Goal: Information Seeking & Learning: Learn about a topic

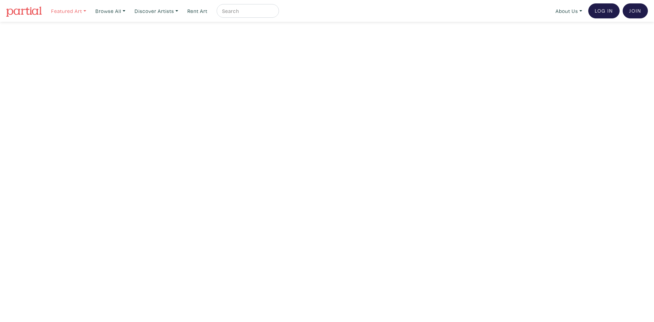
click at [86, 9] on link "Featured Art" at bounding box center [68, 11] width 41 height 14
click at [127, 11] on link "Browse All" at bounding box center [110, 11] width 36 height 14
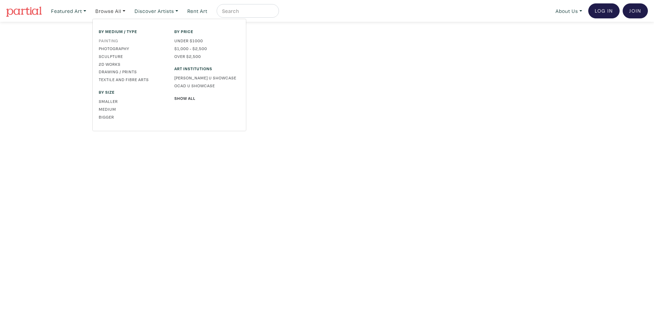
click at [106, 41] on link "Painting" at bounding box center [131, 40] width 65 height 6
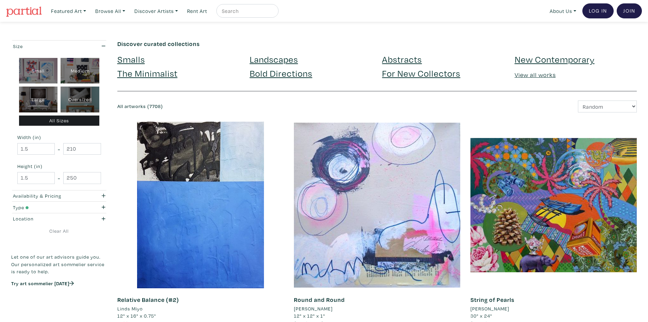
click at [75, 70] on div "Medium" at bounding box center [80, 71] width 39 height 26
type input "16"
type input "28"
type input "16"
type input "28"
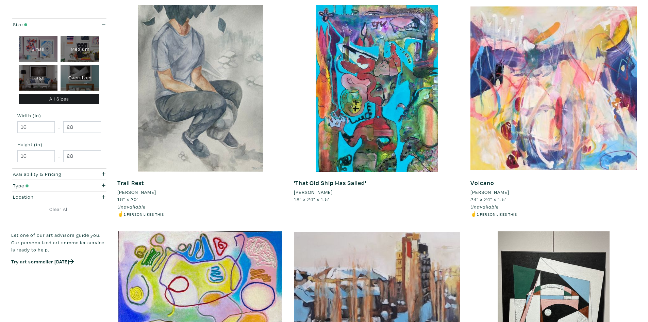
scroll to position [1021, 0]
click at [35, 81] on div "Large" at bounding box center [38, 78] width 39 height 26
type input "28"
type input "48"
type input "28"
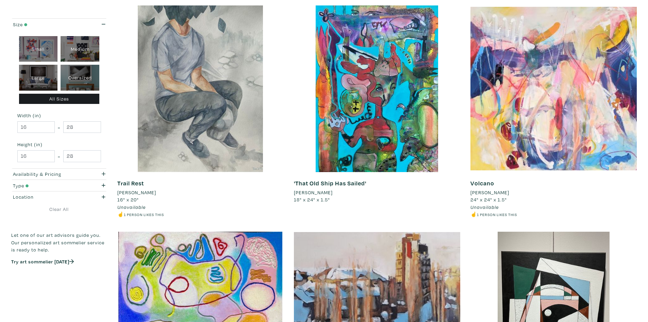
type input "48"
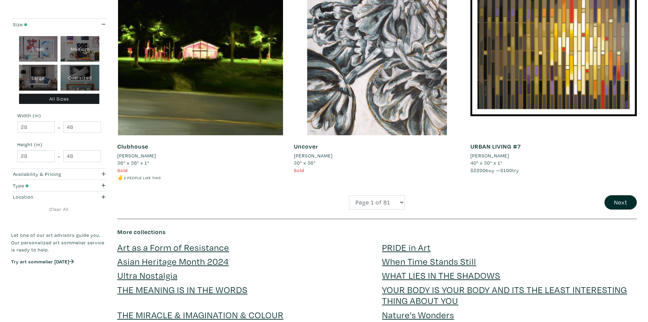
scroll to position [1736, 0]
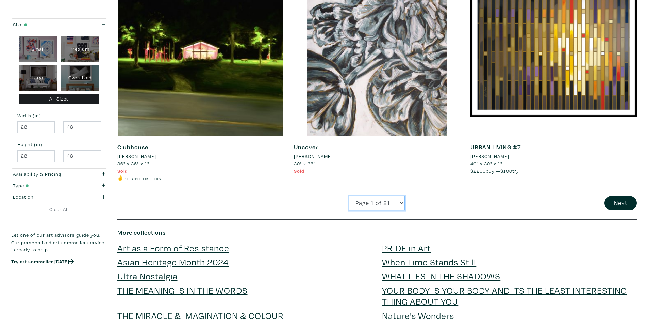
click at [402, 205] on select "Page 1 of 81 Page 2 of 81 Page 3 of 81 Page 4 of 81 Page 5 of 81 Page 6 of 81 P…" at bounding box center [377, 203] width 56 height 15
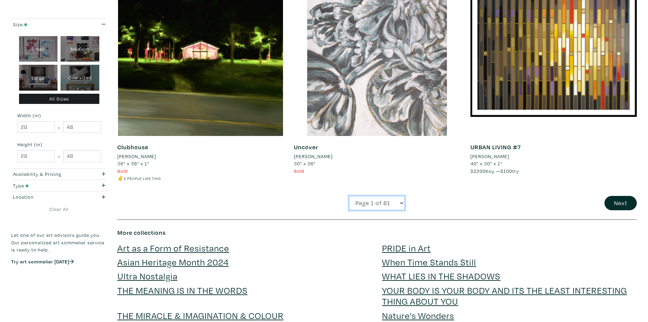
select select "2"
click at [349, 196] on select "Page 1 of 81 Page 2 of 81 Page 3 of 81 Page 4 of 81 Page 5 of 81 Page 6 of 81 P…" at bounding box center [377, 203] width 56 height 15
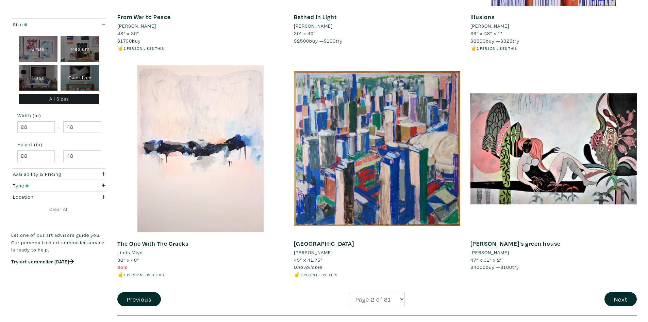
scroll to position [1634, 0]
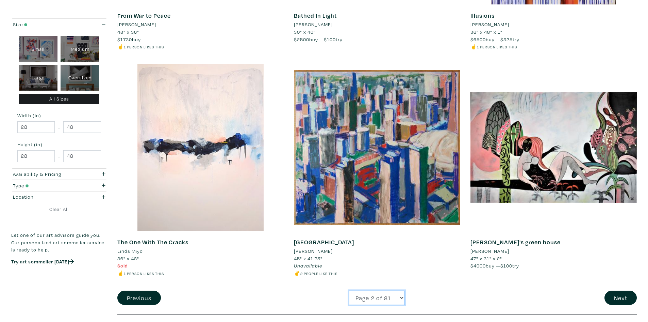
click at [372, 298] on select "Page 1 of 81 Page 2 of 81 Page 3 of 81 Page 4 of 81 Page 5 of 81 Page 6 of 81 P…" at bounding box center [377, 297] width 56 height 15
select select "3"
click at [349, 290] on select "Page 1 of 81 Page 2 of 81 Page 3 of 81 Page 4 of 81 Page 5 of 81 Page 6 of 81 P…" at bounding box center [377, 297] width 56 height 15
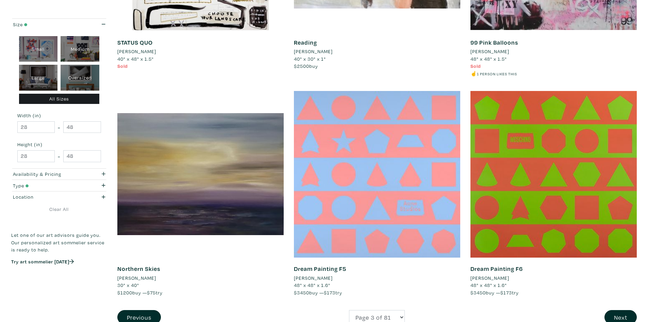
scroll to position [1668, 0]
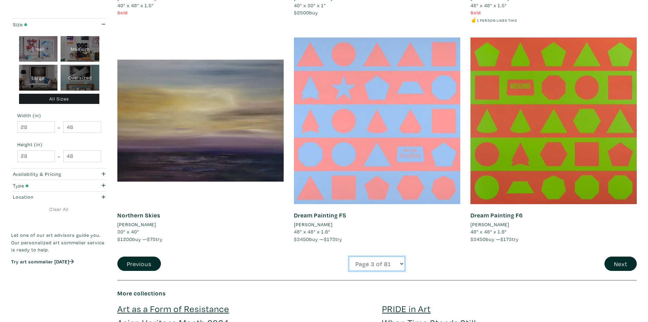
click at [385, 268] on select "Page 1 of 81 Page 2 of 81 Page 3 of 81 Page 4 of 81 Page 5 of 81 Page 6 of 81 P…" at bounding box center [377, 263] width 56 height 15
select select "5"
click at [349, 256] on select "Page 1 of 81 Page 2 of 81 Page 3 of 81 Page 4 of 81 Page 5 of 81 Page 6 of 81 P…" at bounding box center [377, 263] width 56 height 15
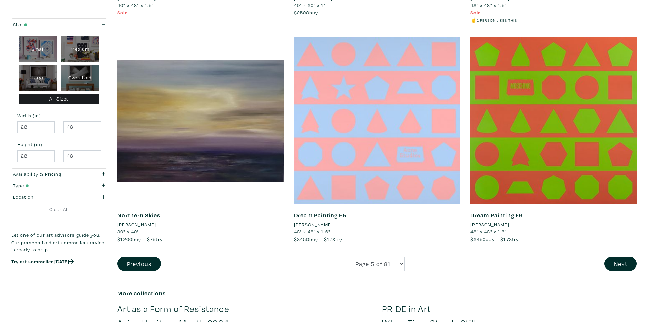
click at [368, 82] on div at bounding box center [377, 120] width 166 height 166
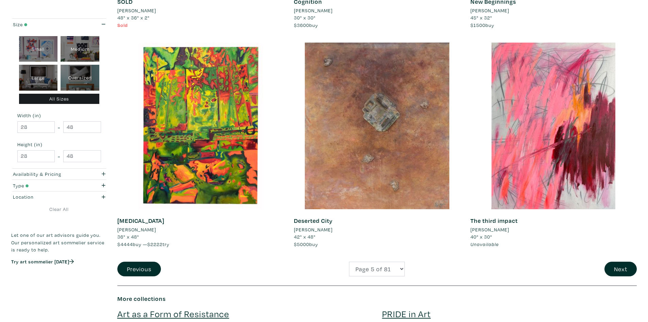
scroll to position [1668, 0]
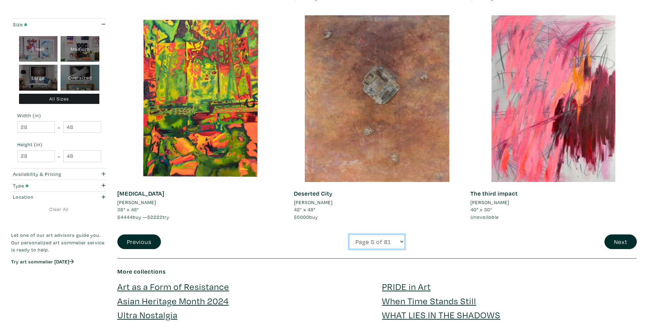
click at [388, 242] on select "Page 1 of 81 Page 2 of 81 Page 3 of 81 Page 4 of 81 Page 5 of 81 Page 6 of 81 P…" at bounding box center [377, 241] width 56 height 15
select select "4"
click at [349, 234] on select "Page 1 of 81 Page 2 of 81 Page 3 of 81 Page 4 of 81 Page 5 of 81 Page 6 of 81 P…" at bounding box center [377, 241] width 56 height 15
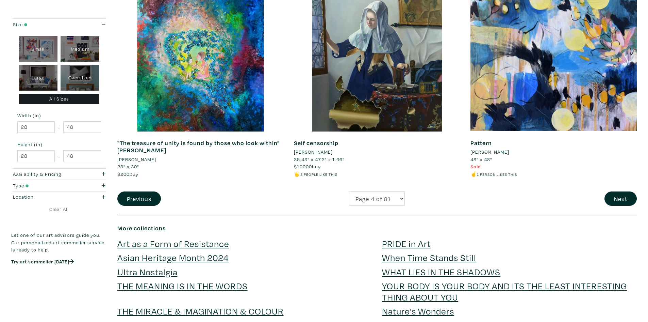
scroll to position [1736, 0]
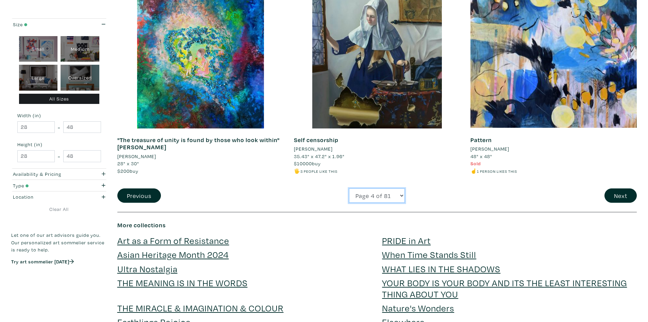
click at [367, 203] on select "Page 1 of 81 Page 2 of 81 Page 3 of 81 Page 4 of 81 Page 5 of 81 Page 6 of 81 P…" at bounding box center [377, 195] width 56 height 15
select select "6"
click at [349, 188] on select "Page 1 of 81 Page 2 of 81 Page 3 of 81 Page 4 of 81 Page 5 of 81 Page 6 of 81 P…" at bounding box center [377, 195] width 56 height 15
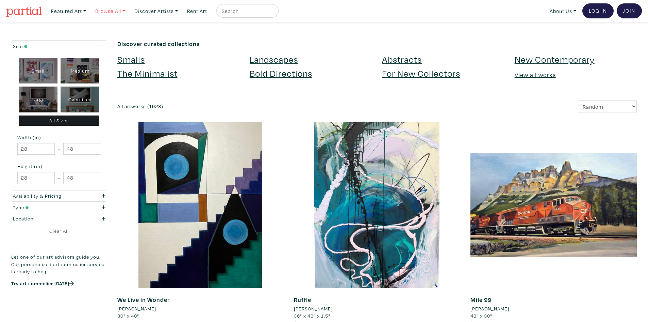
click at [126, 11] on link "Browse All" at bounding box center [110, 11] width 36 height 14
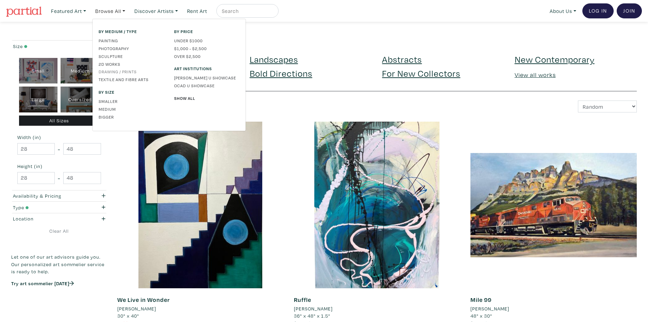
click at [120, 70] on link "Drawing / Prints" at bounding box center [131, 71] width 65 height 6
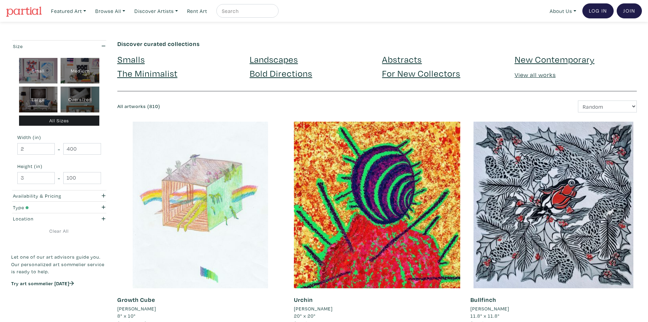
click at [32, 103] on div "Large" at bounding box center [38, 99] width 39 height 26
type input "28"
type input "48"
type input "28"
type input "48"
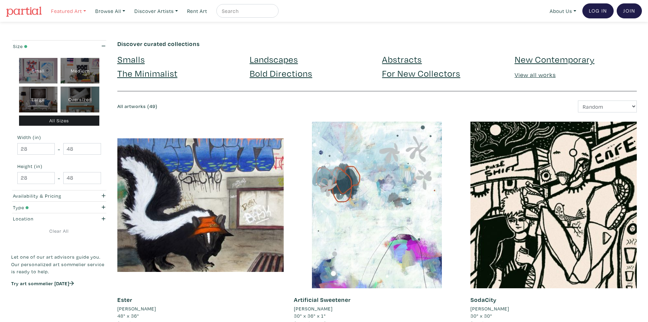
click at [81, 10] on link "Featured Art" at bounding box center [68, 11] width 41 height 14
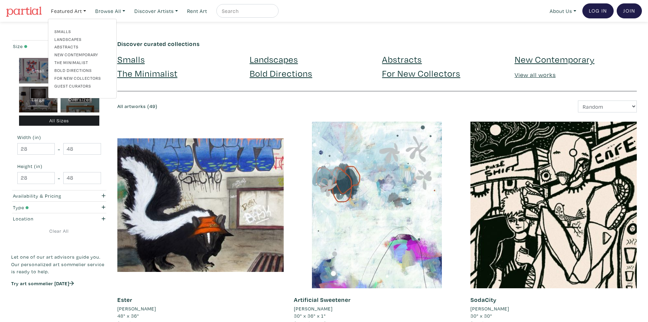
click at [70, 43] on div "Smalls Landscapes Abstracts New Contemporary The Minimalist Bold Directions For…" at bounding box center [82, 58] width 66 height 61
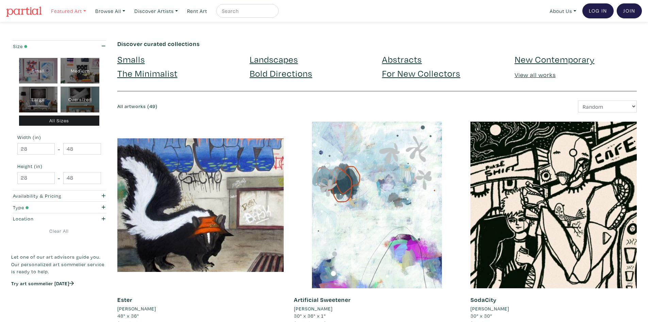
click at [83, 11] on link "Featured Art" at bounding box center [68, 11] width 41 height 14
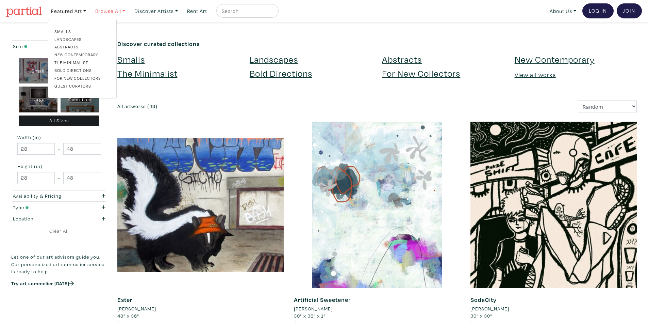
click at [119, 13] on link "Browse All" at bounding box center [110, 11] width 36 height 14
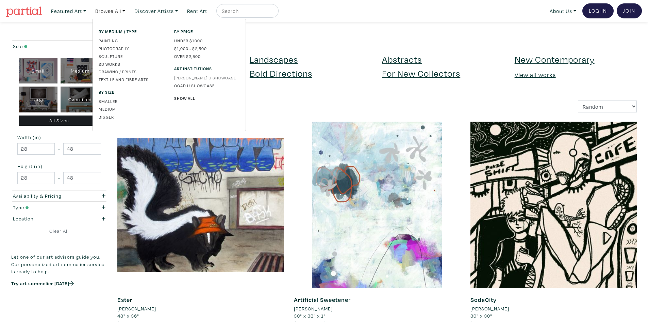
click at [187, 76] on link "[PERSON_NAME] U Showcase" at bounding box center [206, 78] width 65 height 6
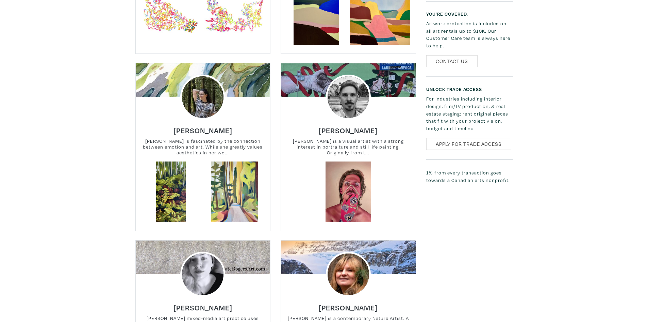
scroll to position [204, 0]
